Goal: Information Seeking & Learning: Understand process/instructions

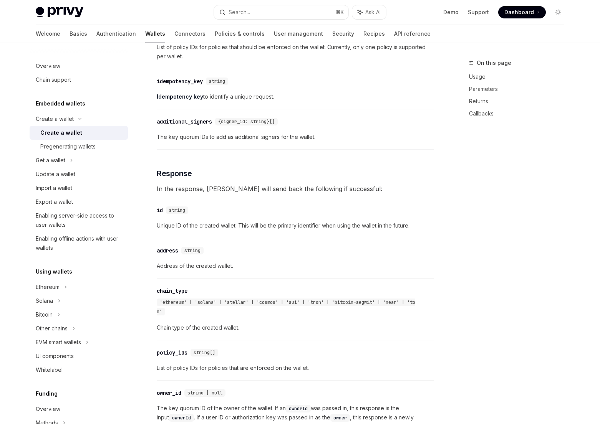
scroll to position [676, 0]
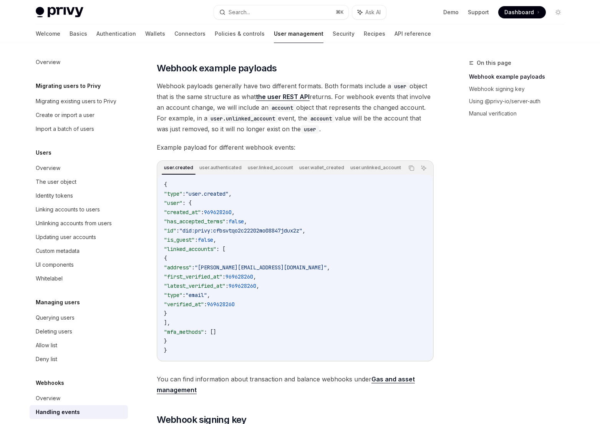
scroll to position [10, 0]
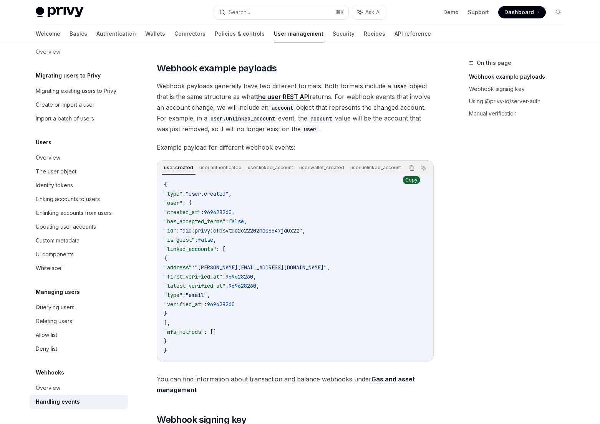
click at [412, 171] on icon "Copy the contents from the code block" at bounding box center [411, 168] width 6 height 6
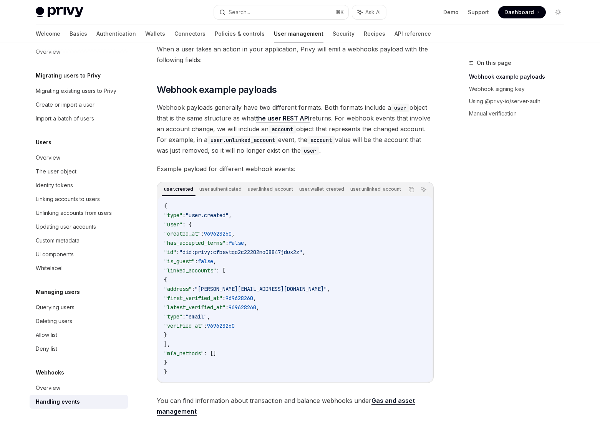
scroll to position [51, 0]
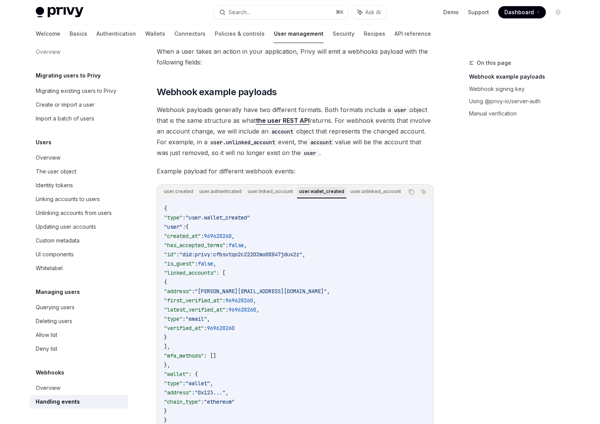
click at [336, 188] on div "user.wallet_created" at bounding box center [322, 191] width 50 height 9
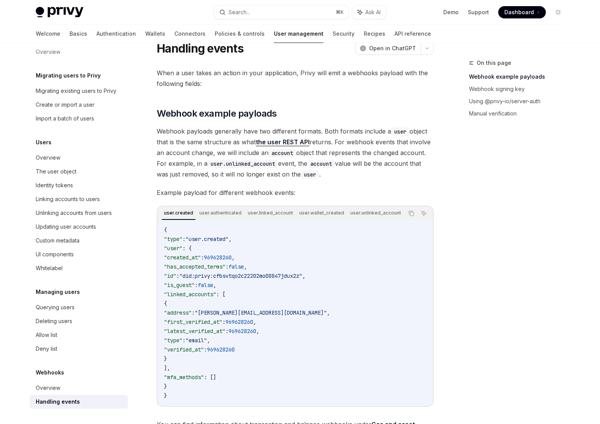
scroll to position [0, 0]
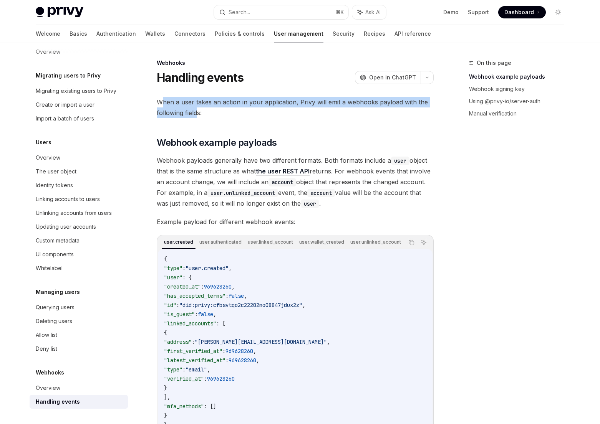
drag, startPoint x: 164, startPoint y: 99, endPoint x: 198, endPoint y: 112, distance: 37.6
click at [198, 112] on span "When a user takes an action in your application, Privy will emit a webhooks pay…" at bounding box center [295, 107] width 277 height 21
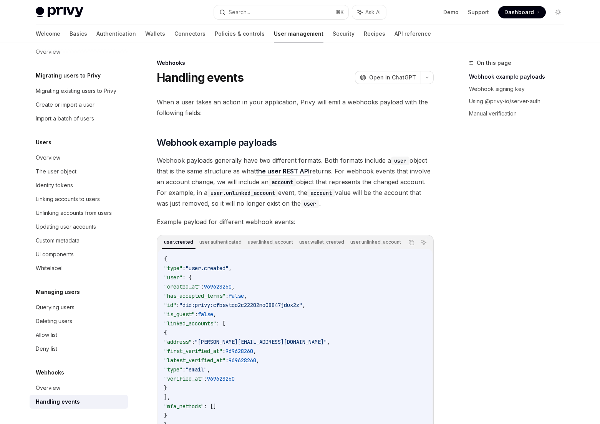
click at [279, 173] on link "the user REST API" at bounding box center [283, 171] width 54 height 8
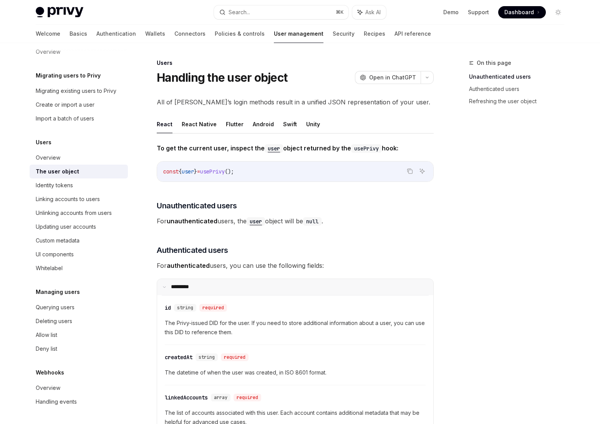
type textarea "*"
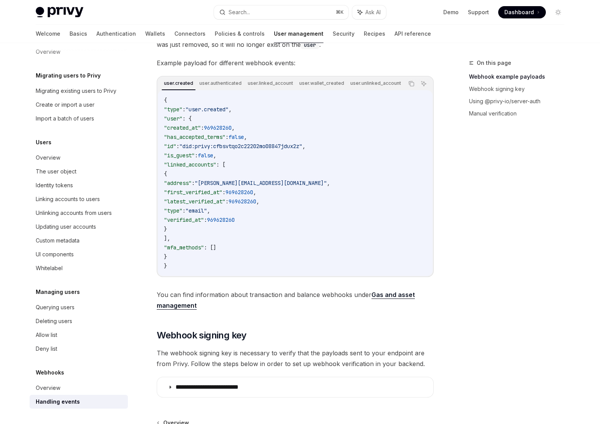
scroll to position [250, 0]
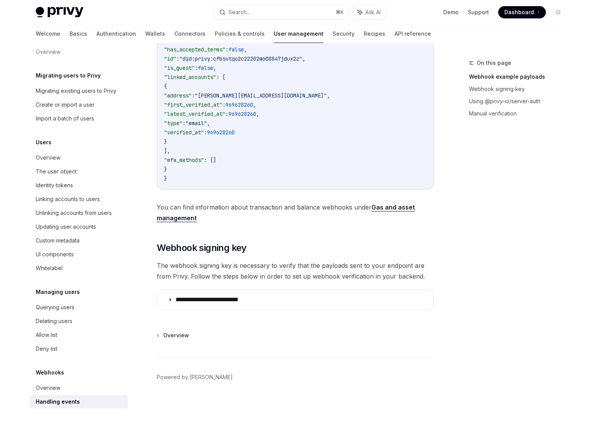
click at [192, 289] on details "**********" at bounding box center [295, 299] width 277 height 21
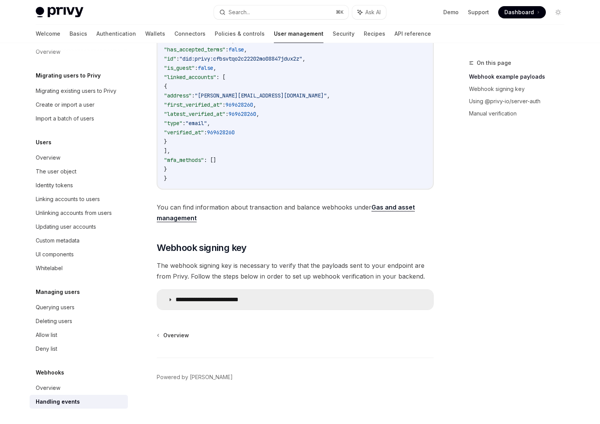
click at [192, 298] on p "**********" at bounding box center [217, 300] width 85 height 8
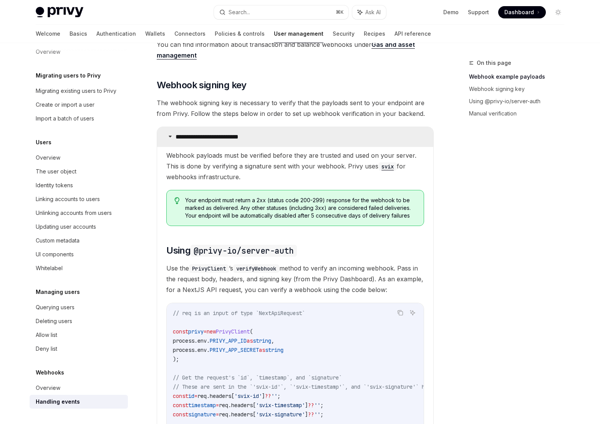
scroll to position [418, 0]
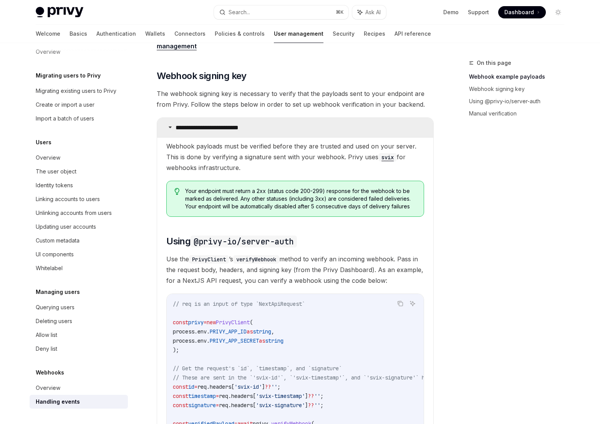
click at [198, 125] on summary "**********" at bounding box center [295, 128] width 276 height 20
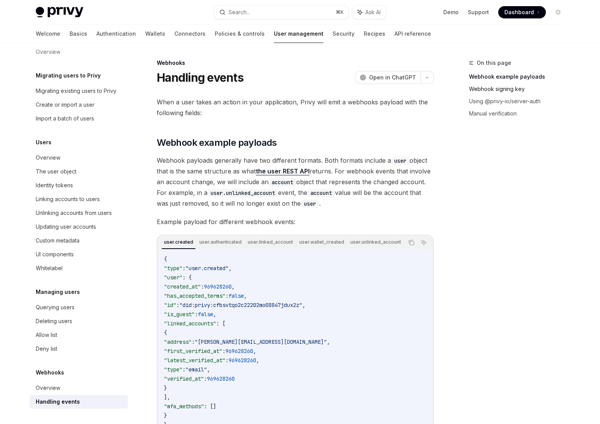
click at [497, 91] on link "Webhook signing key" at bounding box center [519, 89] width 101 height 12
click at [414, 137] on h2 "​ Webhook example payloads" at bounding box center [295, 143] width 277 height 12
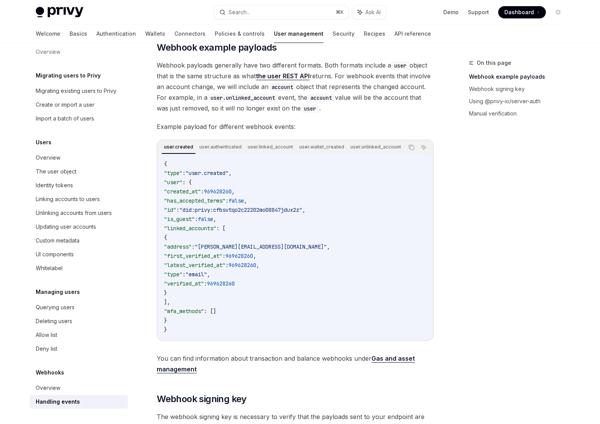
scroll to position [96, 0]
click at [283, 40] on div "Welcome Basics Authentication Wallets Connectors Policies & controls User manag…" at bounding box center [233, 34] width 395 height 18
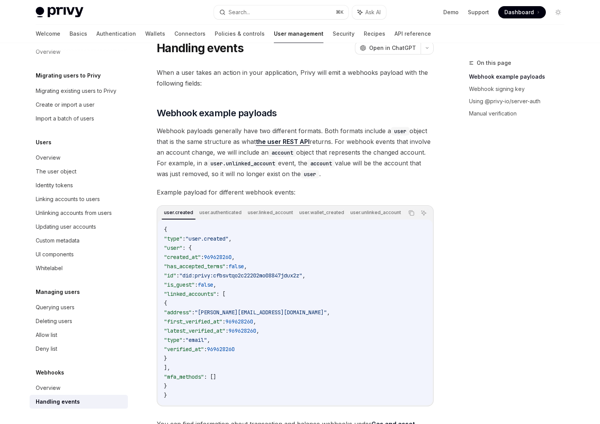
scroll to position [0, 0]
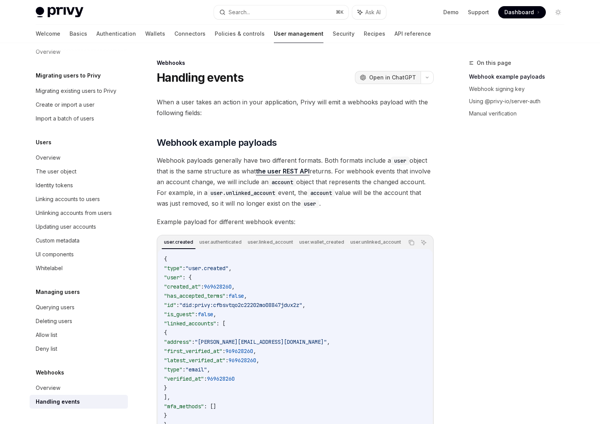
click at [406, 75] on span "Open in ChatGPT" at bounding box center [392, 78] width 47 height 8
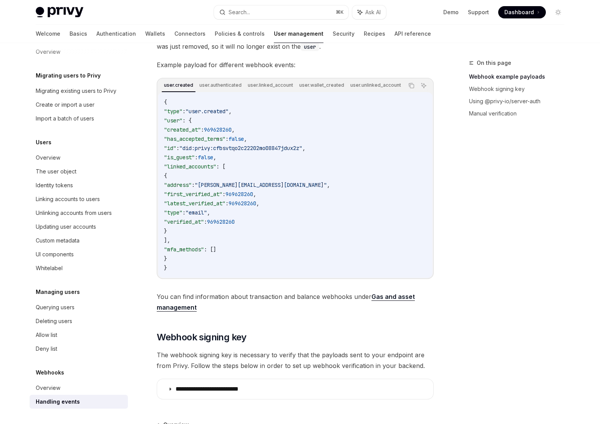
scroll to position [156, 0]
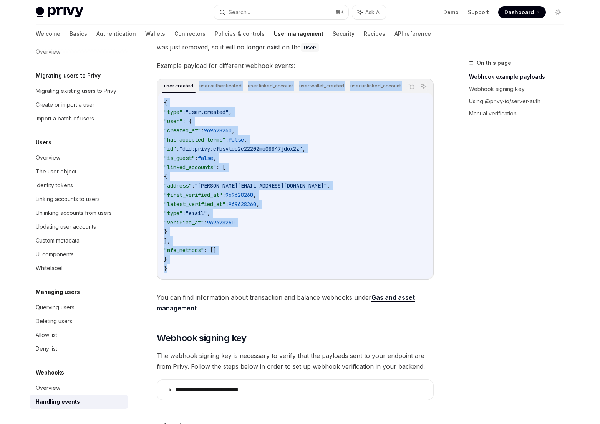
drag, startPoint x: 189, startPoint y: 279, endPoint x: 162, endPoint y: 94, distance: 186.3
click at [162, 94] on div "user.created user.authenticated user.linked_account user.wallet_created user.un…" at bounding box center [295, 179] width 277 height 201
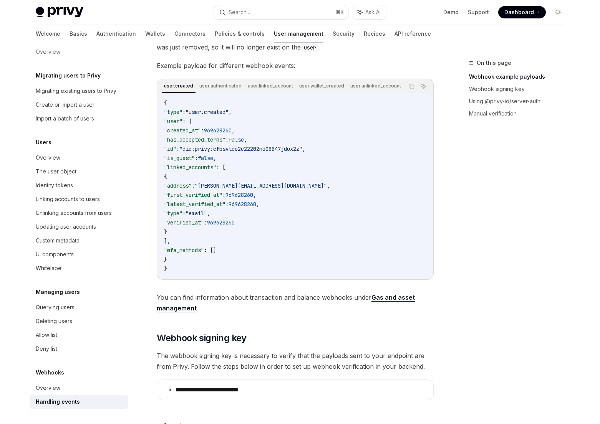
click at [202, 138] on code "{ "type" : "user.created" , "user" : { "created_at" : 969628260 , "has_accepted…" at bounding box center [295, 185] width 262 height 175
click at [413, 83] on button "Copy the contents from the code block" at bounding box center [411, 86] width 10 height 10
